Goal: Obtain resource: Download file/media

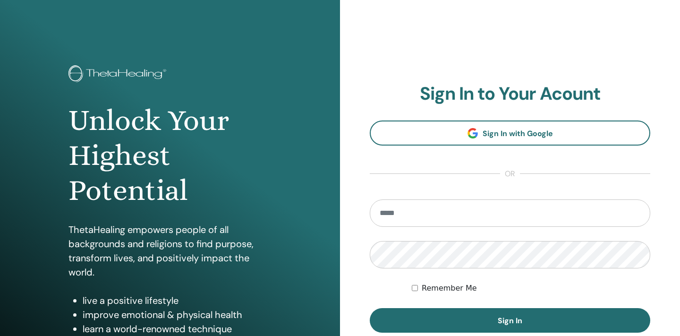
click at [407, 214] on input "email" at bounding box center [510, 212] width 281 height 27
type input "**********"
click at [370, 308] on button "Sign In" at bounding box center [510, 320] width 281 height 25
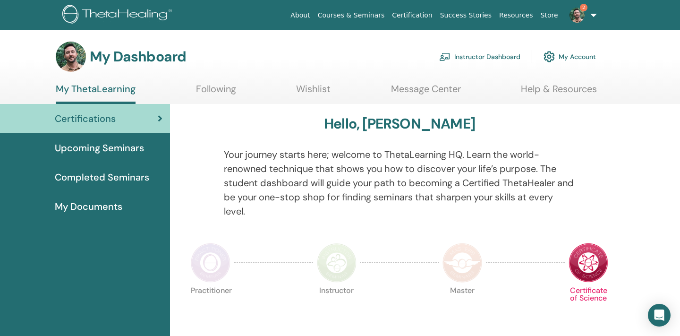
click at [582, 21] on img at bounding box center [577, 15] width 15 height 15
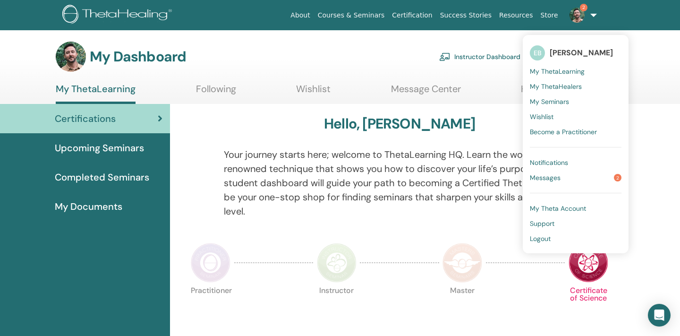
click at [542, 176] on span "Messages" at bounding box center [545, 177] width 31 height 9
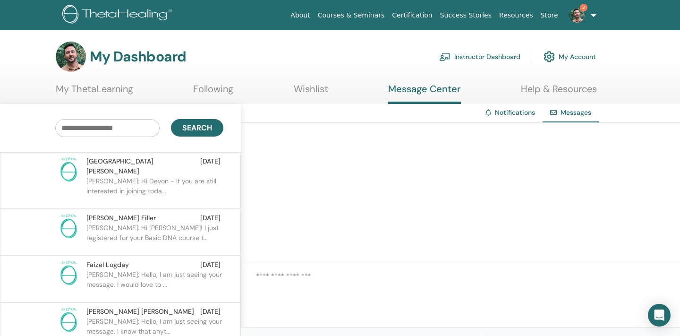
click at [581, 17] on img at bounding box center [577, 15] width 15 height 15
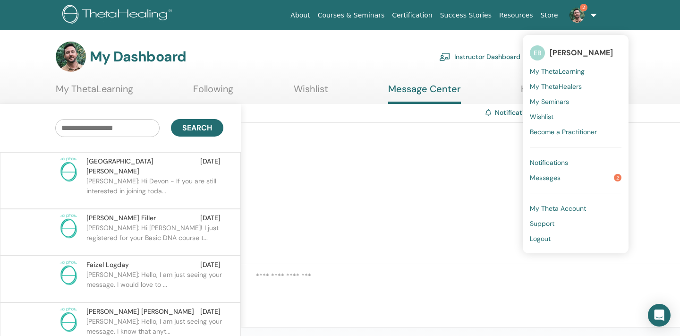
click at [552, 161] on span "Notifications" at bounding box center [549, 162] width 38 height 9
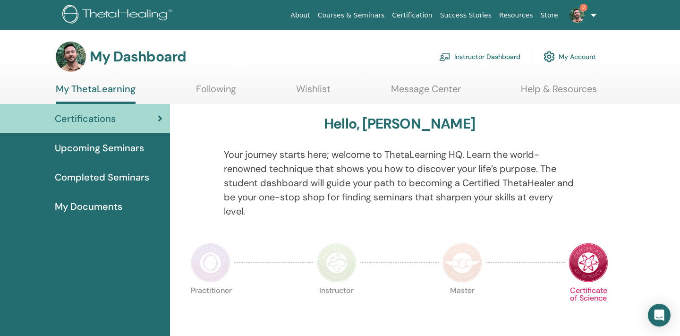
click at [495, 52] on link "Instructor Dashboard" at bounding box center [479, 56] width 81 height 21
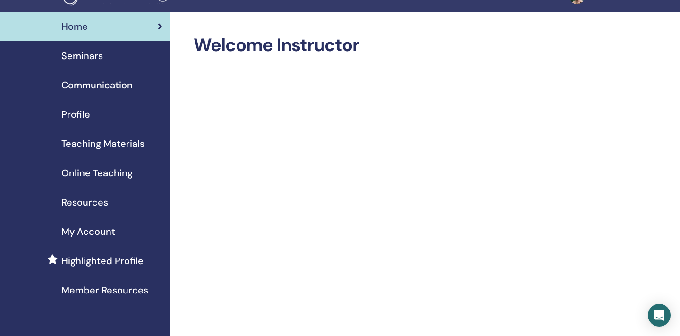
scroll to position [22, 0]
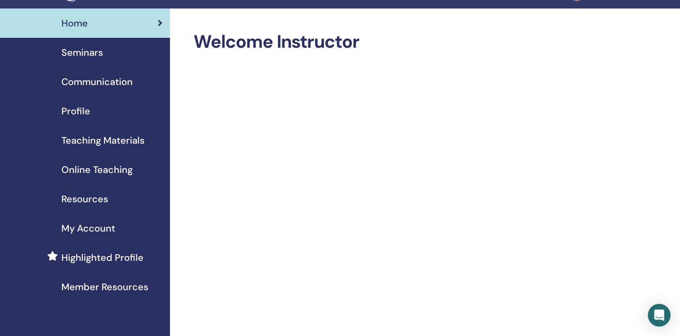
click at [95, 148] on link "Teaching Materials" at bounding box center [85, 140] width 170 height 29
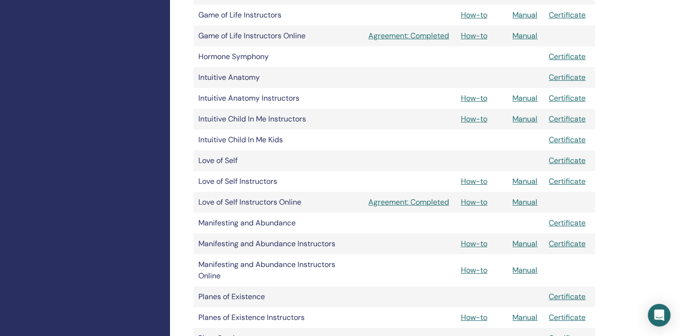
scroll to position [606, 0]
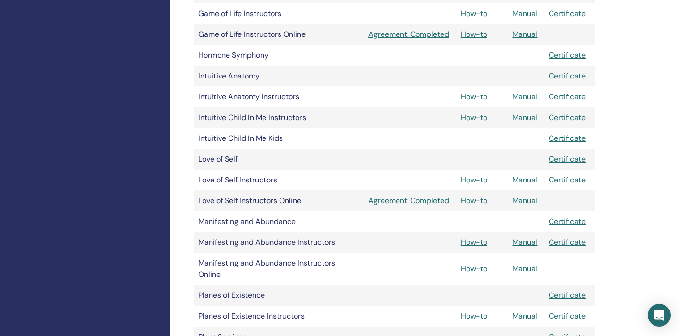
click at [527, 179] on link "Manual" at bounding box center [525, 180] width 25 height 10
